Goal: Navigation & Orientation: Find specific page/section

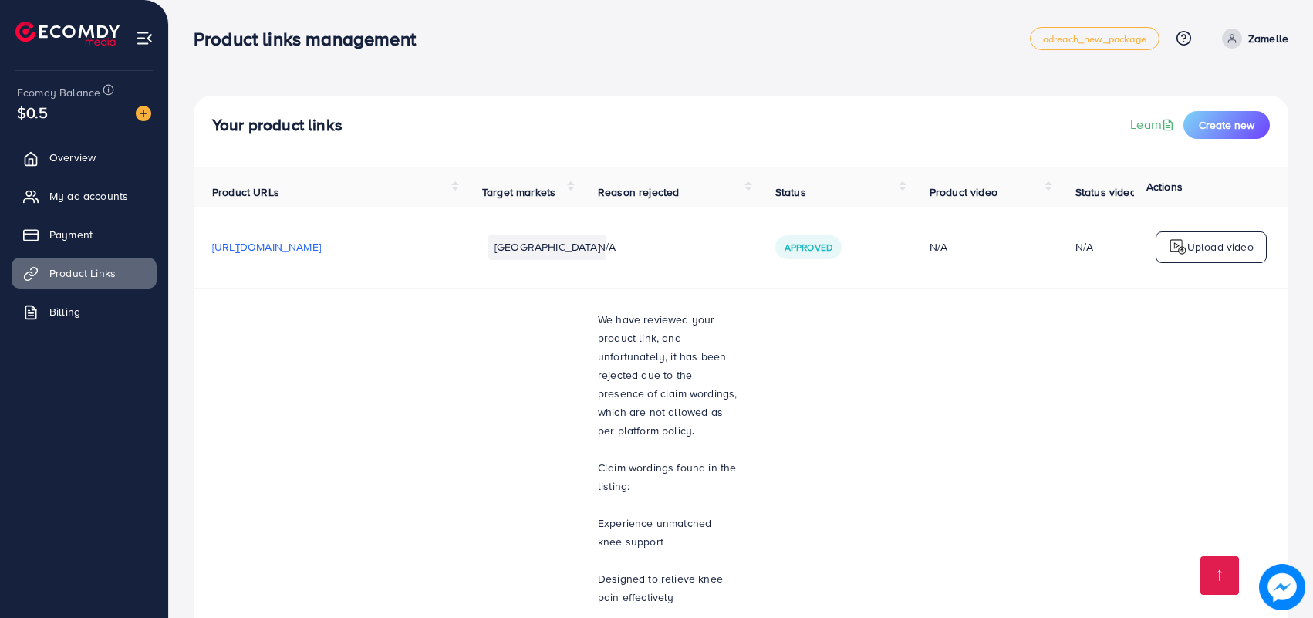
scroll to position [6387, 0]
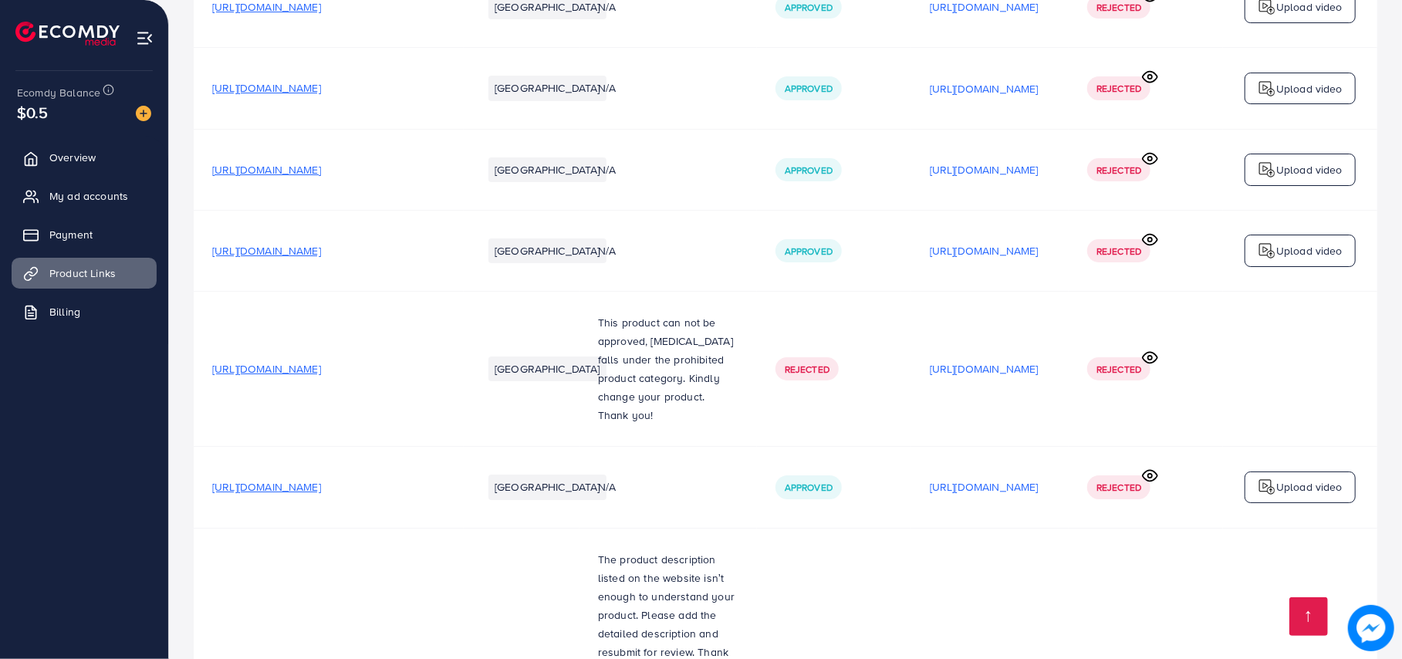
scroll to position [6349, 0]
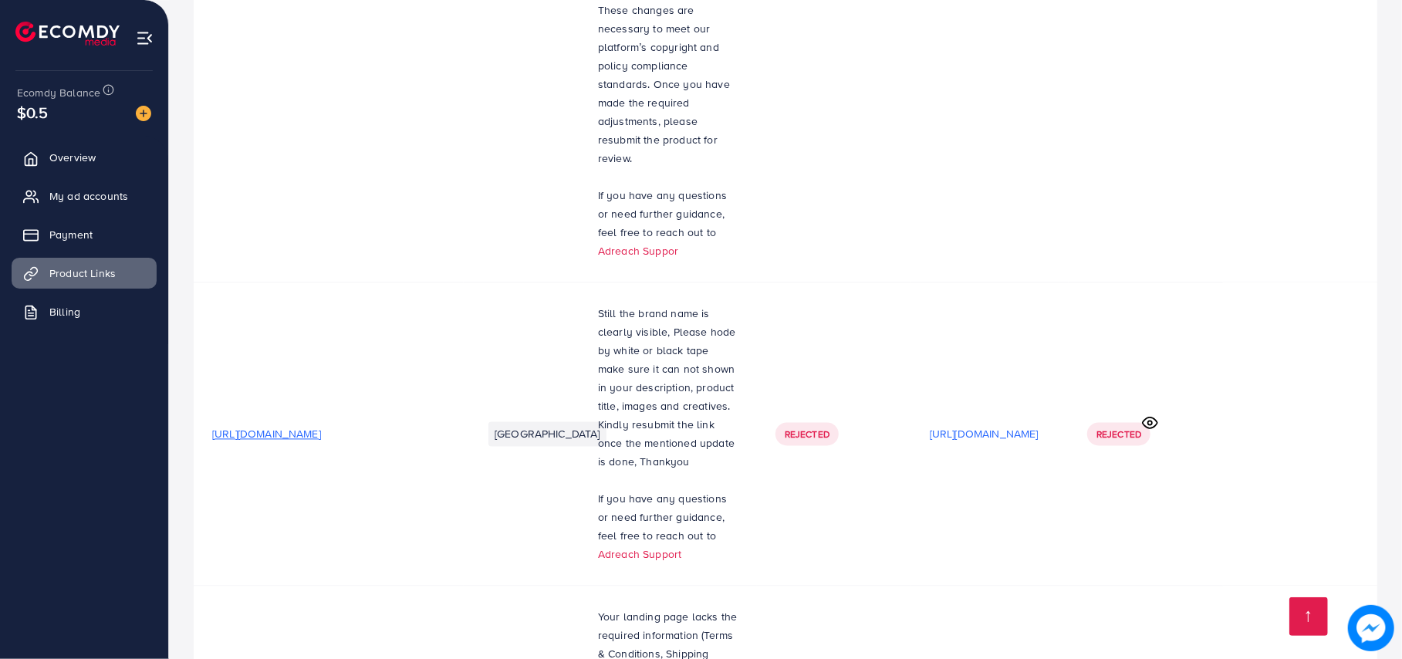
scroll to position [6349, 0]
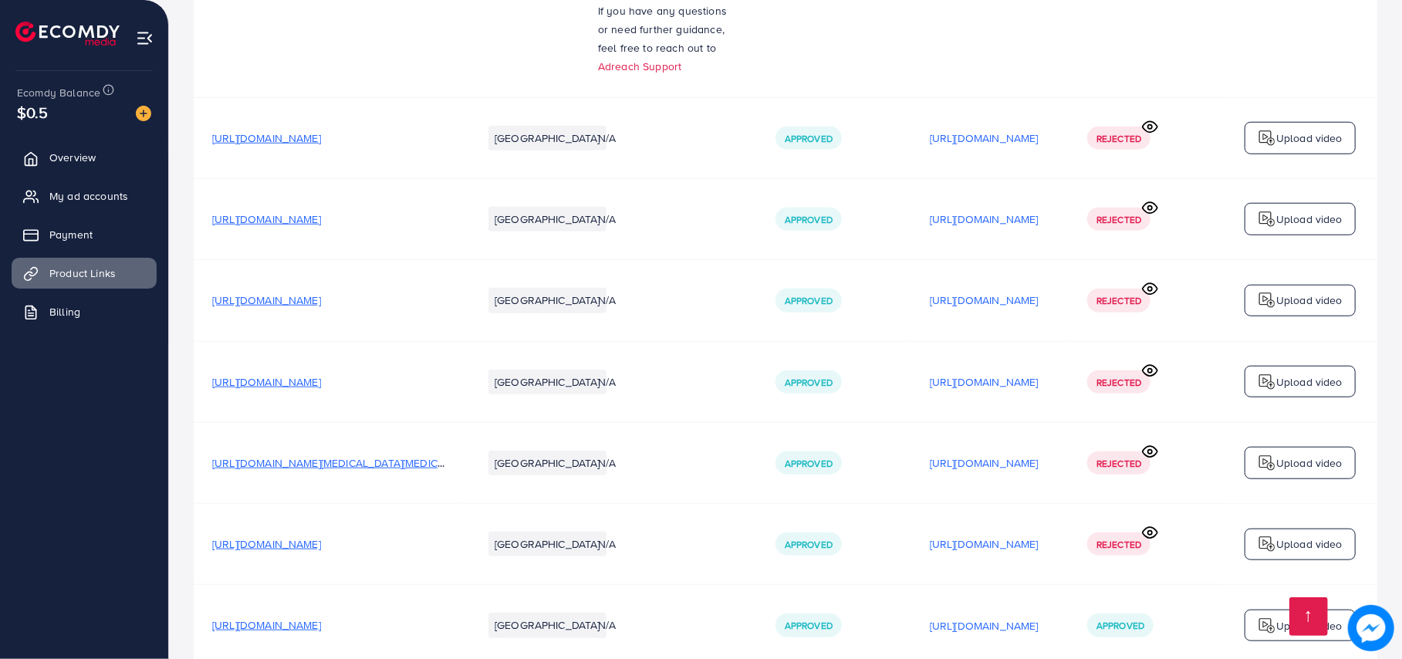
scroll to position [6349, 0]
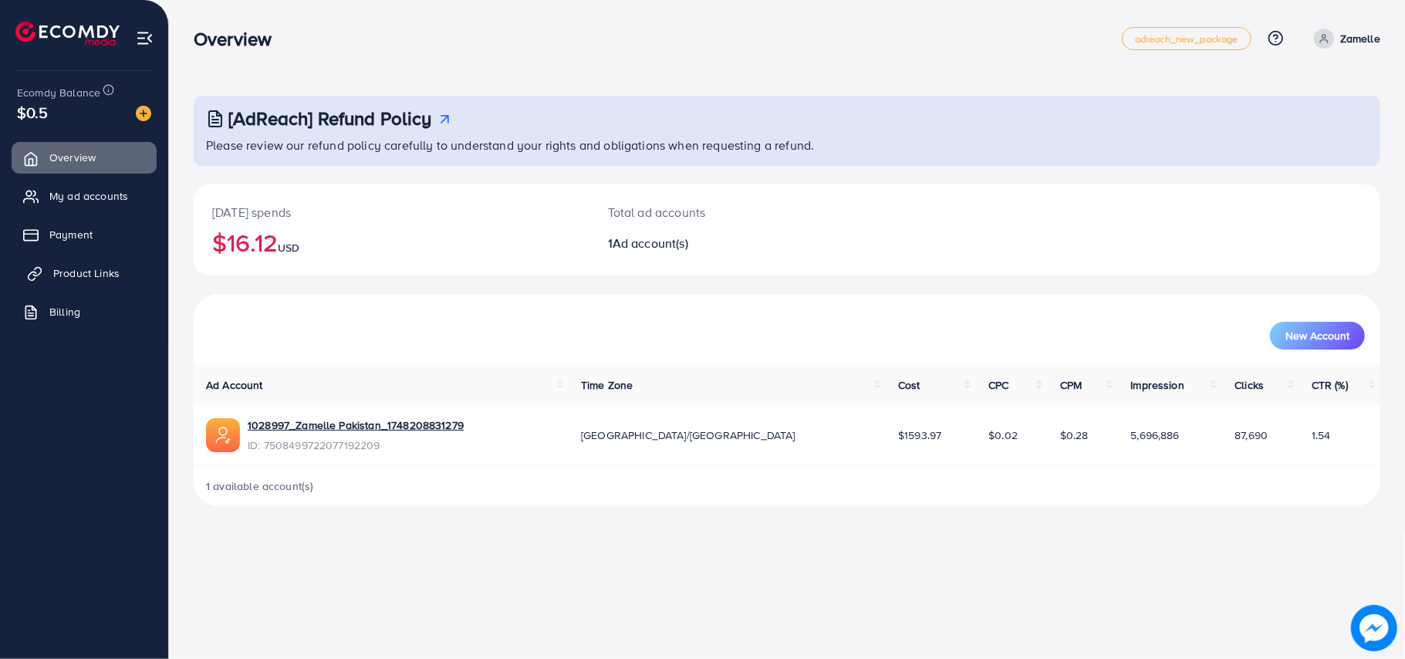
click at [85, 272] on span "Product Links" at bounding box center [86, 272] width 66 height 15
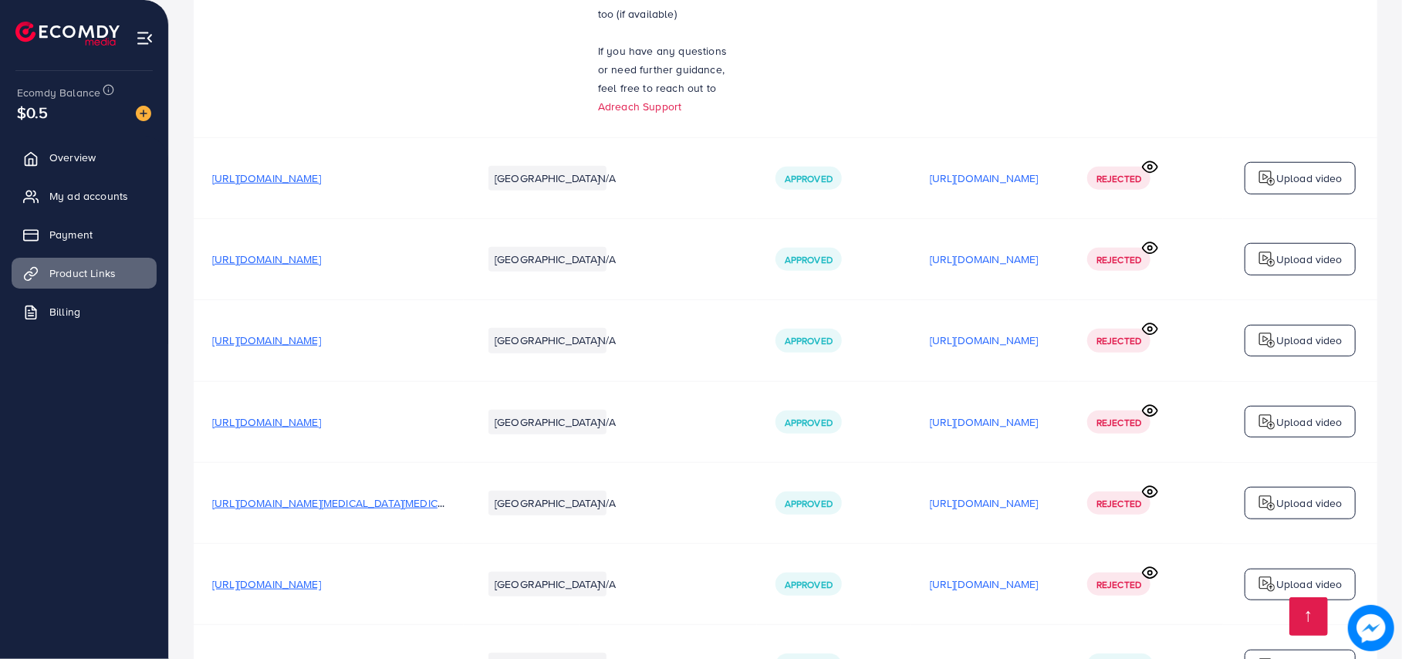
scroll to position [4909, 0]
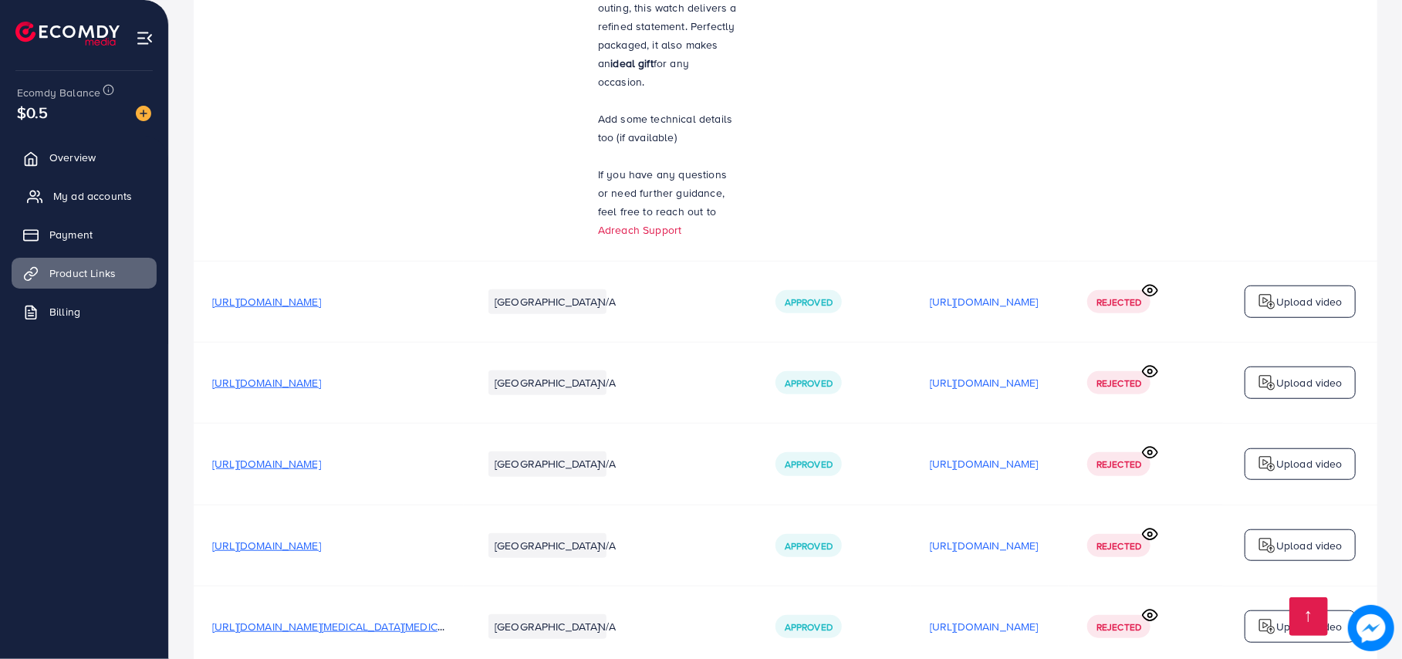
click at [65, 186] on link "My ad accounts" at bounding box center [84, 196] width 145 height 31
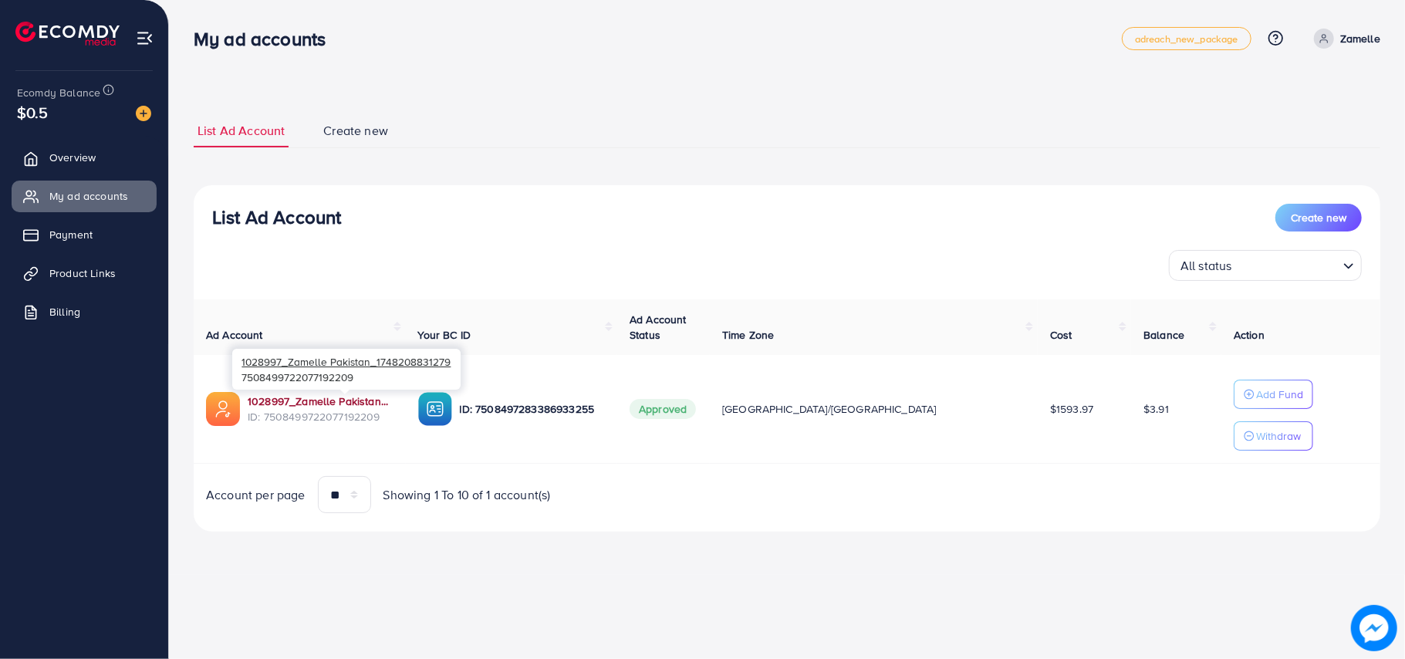
click at [329, 398] on link "1028997_Zamelle Pakistan_1748208831279" at bounding box center [321, 401] width 146 height 15
